Goal: Book appointment/travel/reservation: Book appointment/travel/reservation

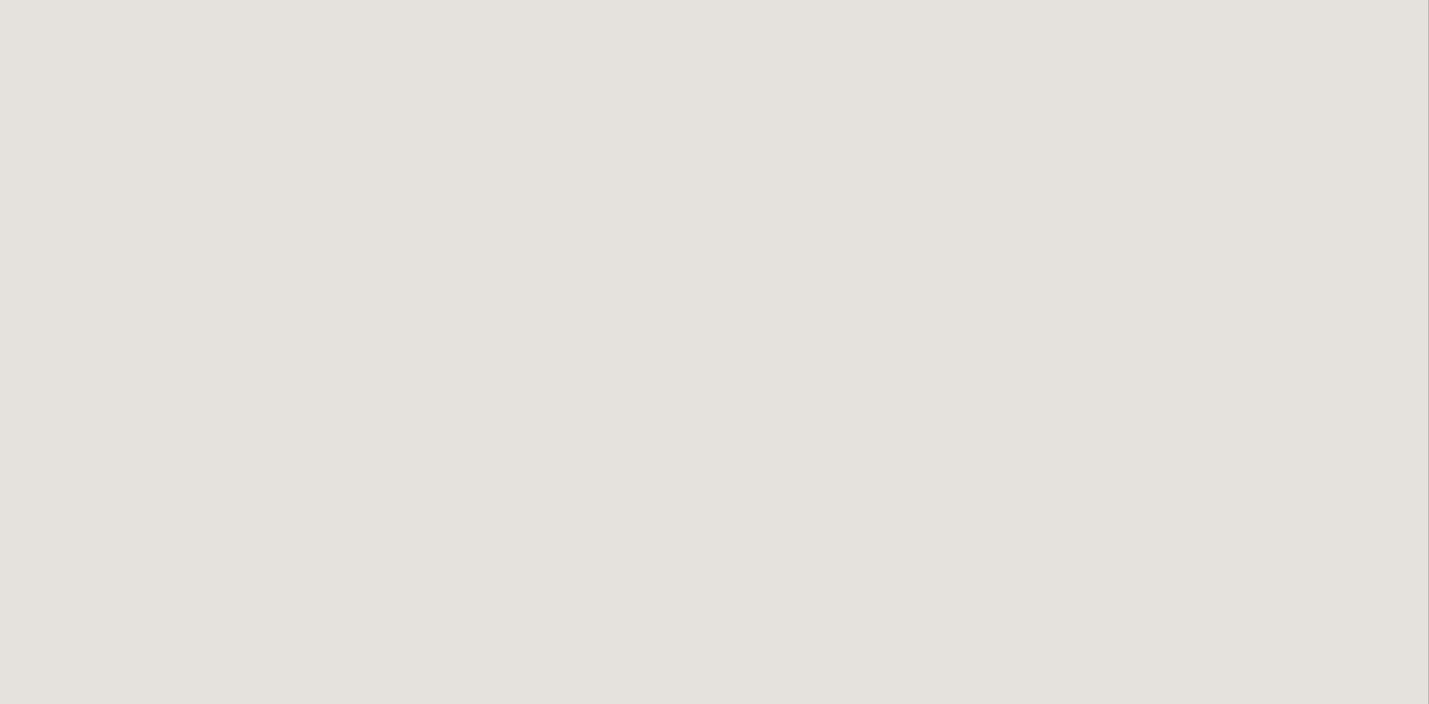
scroll to position [9, 0]
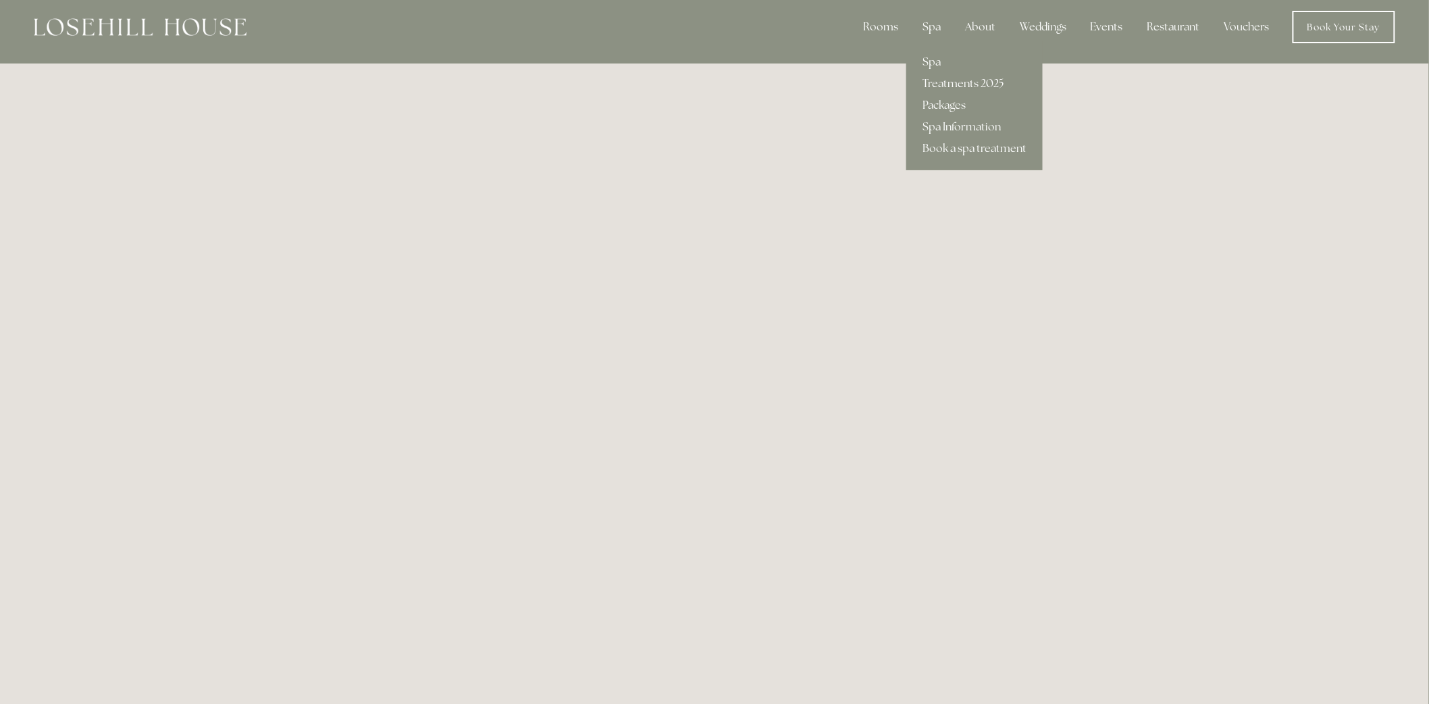
click at [950, 84] on link "Treatments 2025" at bounding box center [974, 84] width 136 height 22
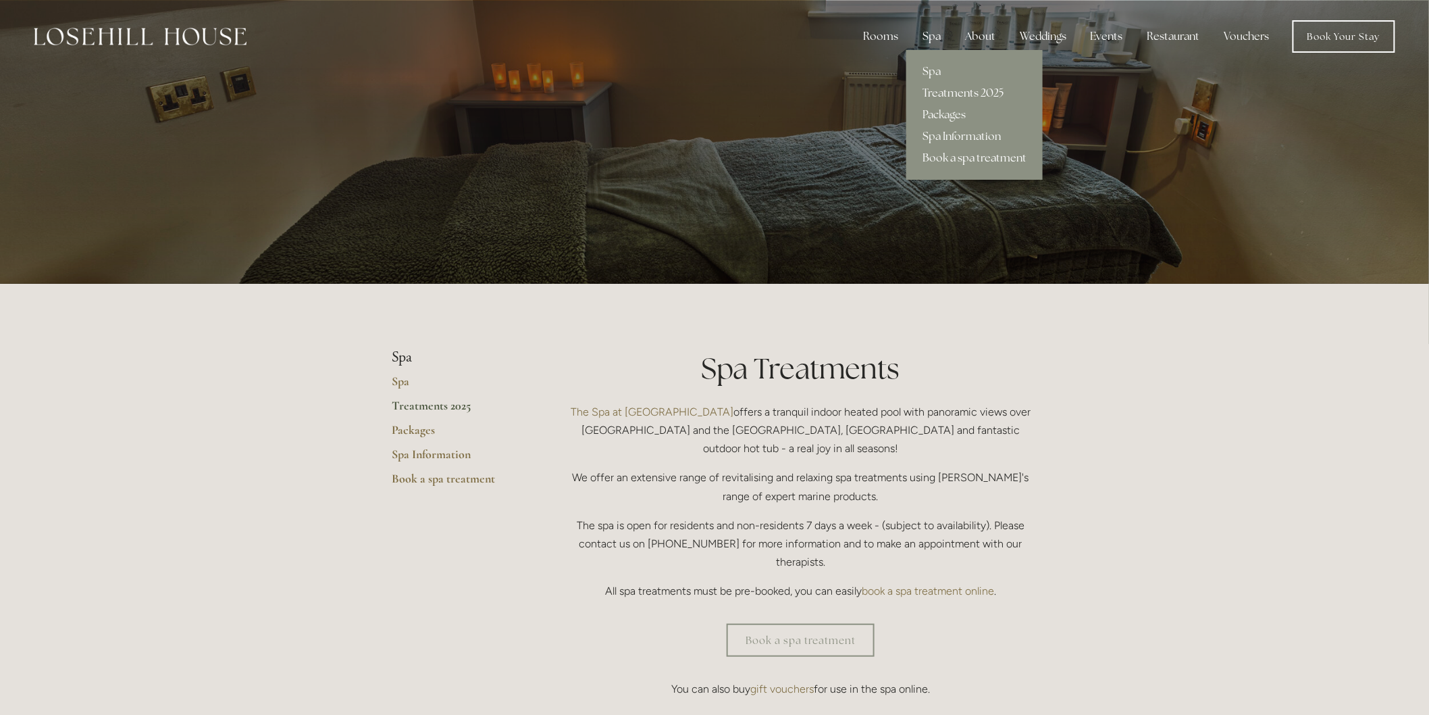
click at [933, 159] on link "Book a spa treatment" at bounding box center [974, 158] width 136 height 22
